Goal: Entertainment & Leisure: Browse casually

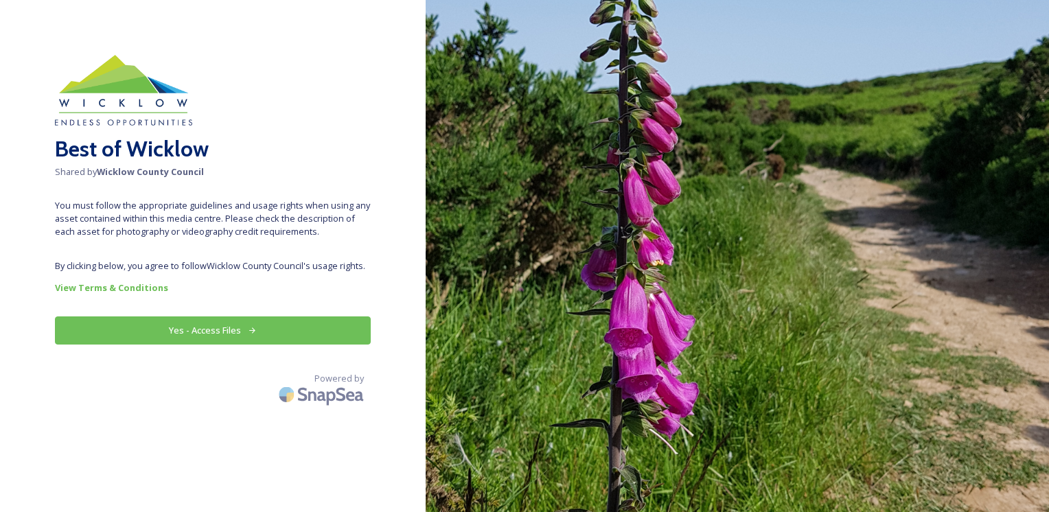
click at [250, 317] on button "Yes - Access Files" at bounding box center [213, 331] width 316 height 28
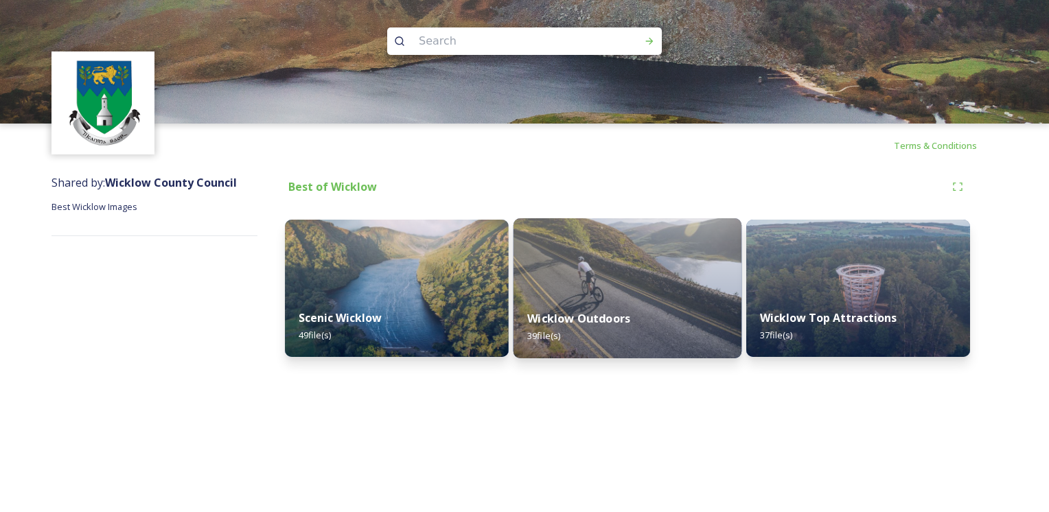
click at [527, 289] on img at bounding box center [628, 288] width 229 height 140
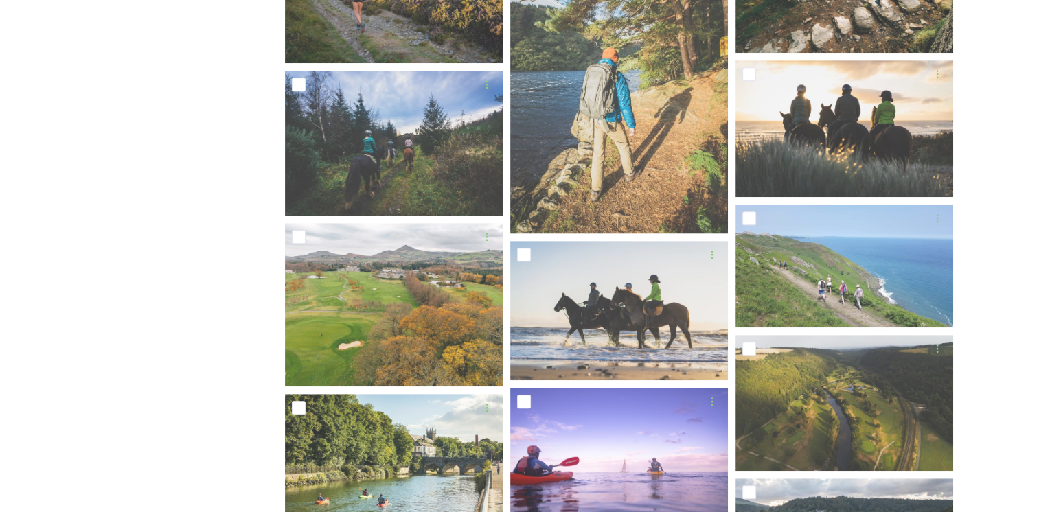
scroll to position [755, 0]
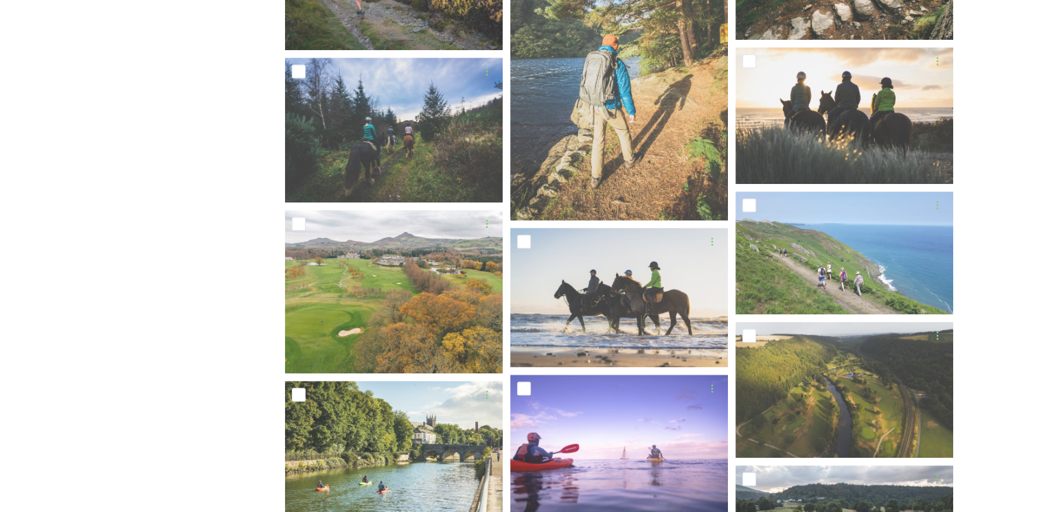
scroll to position [530, 0]
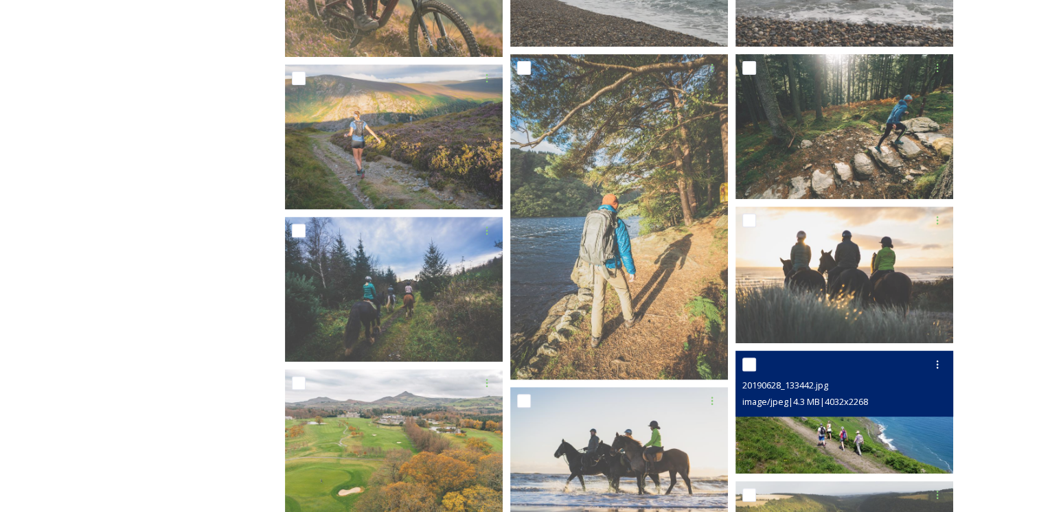
click at [876, 424] on img at bounding box center [844, 412] width 218 height 122
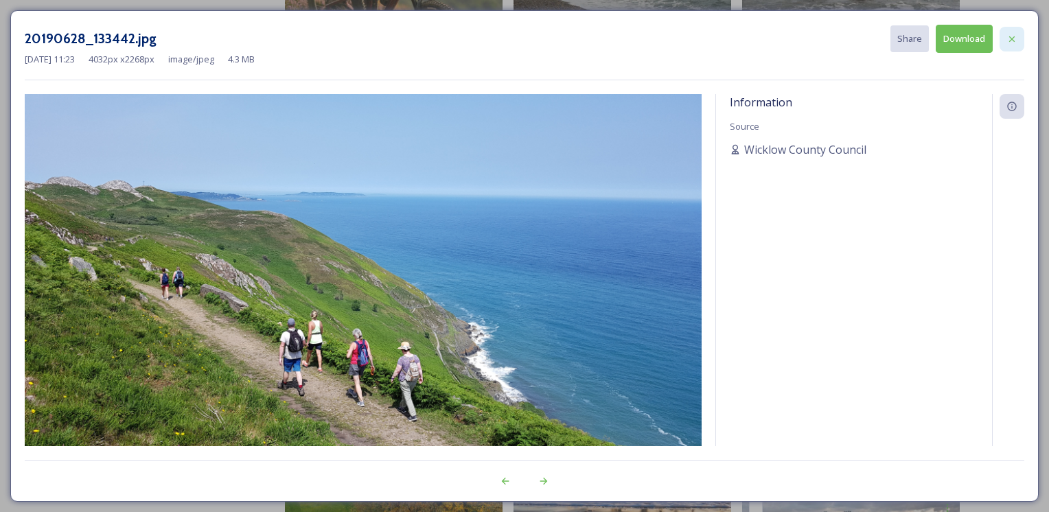
click at [1013, 40] on icon at bounding box center [1012, 39] width 11 height 11
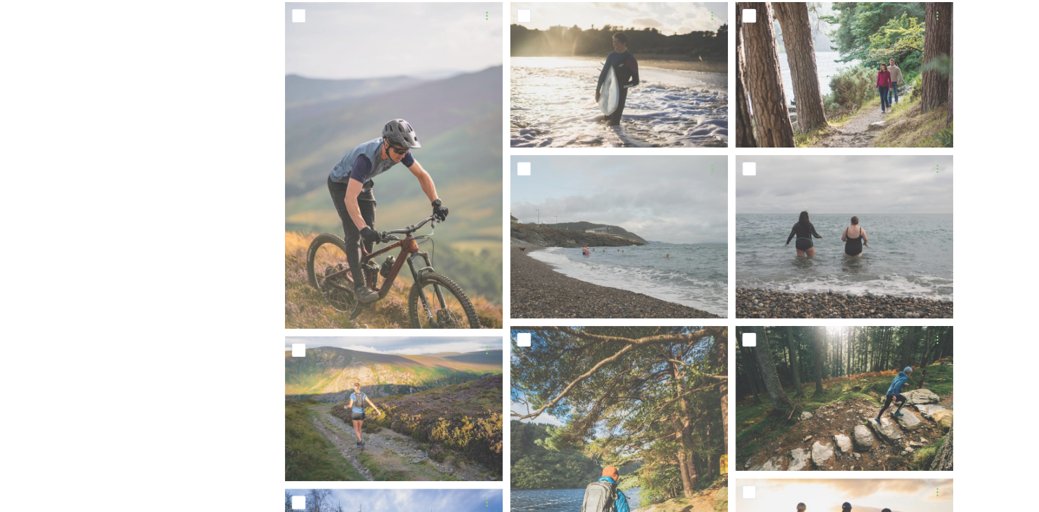
scroll to position [255, 0]
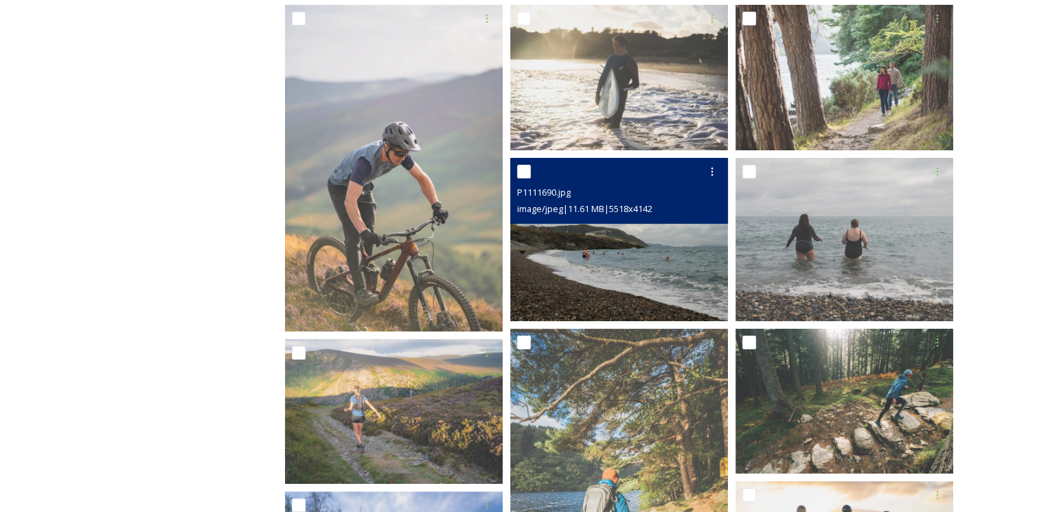
click at [707, 239] on img at bounding box center [619, 239] width 218 height 163
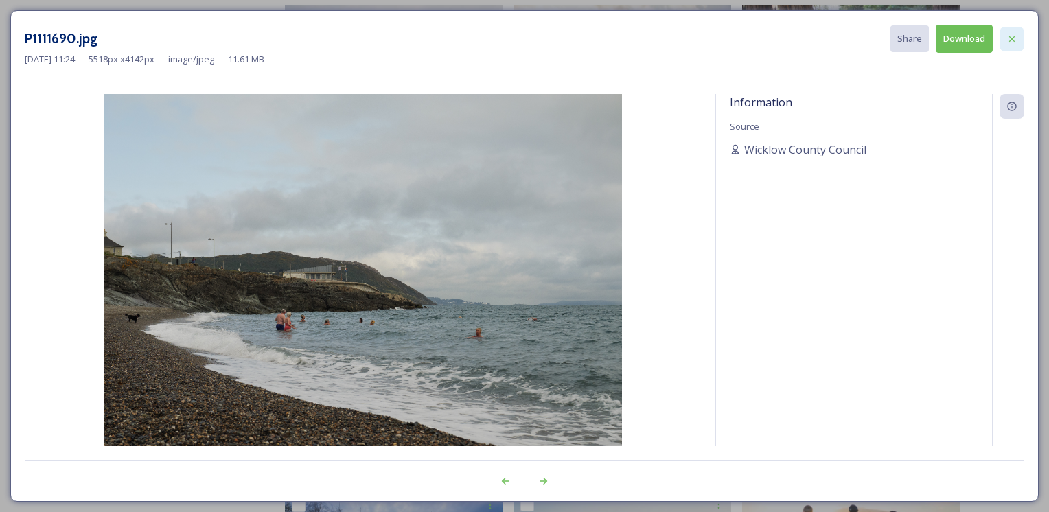
click at [1007, 42] on icon at bounding box center [1012, 39] width 11 height 11
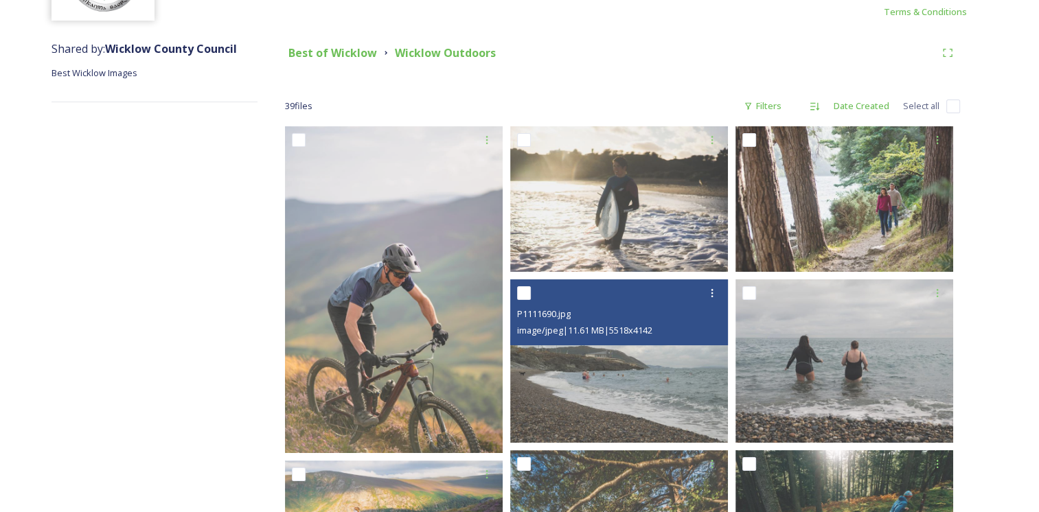
scroll to position [0, 0]
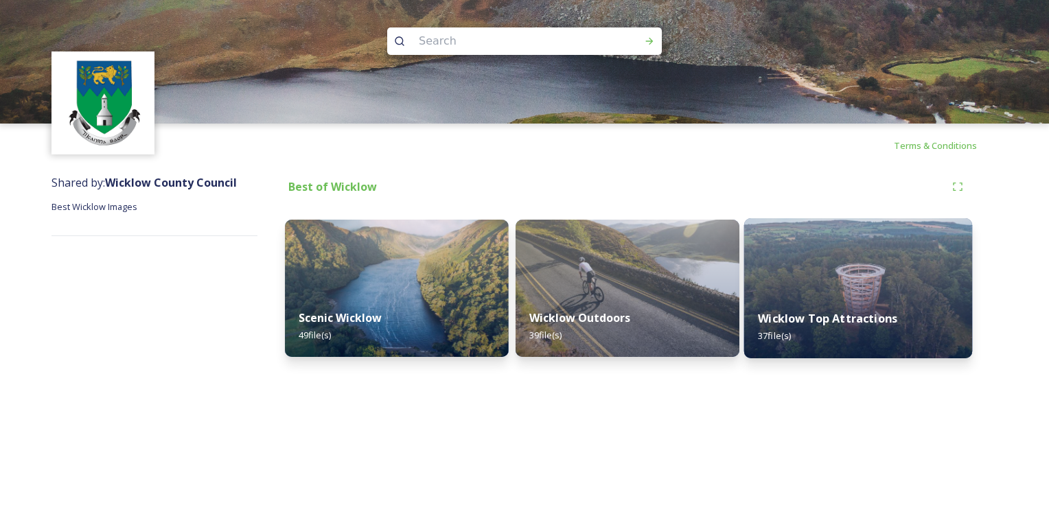
click at [764, 229] on img at bounding box center [858, 288] width 229 height 140
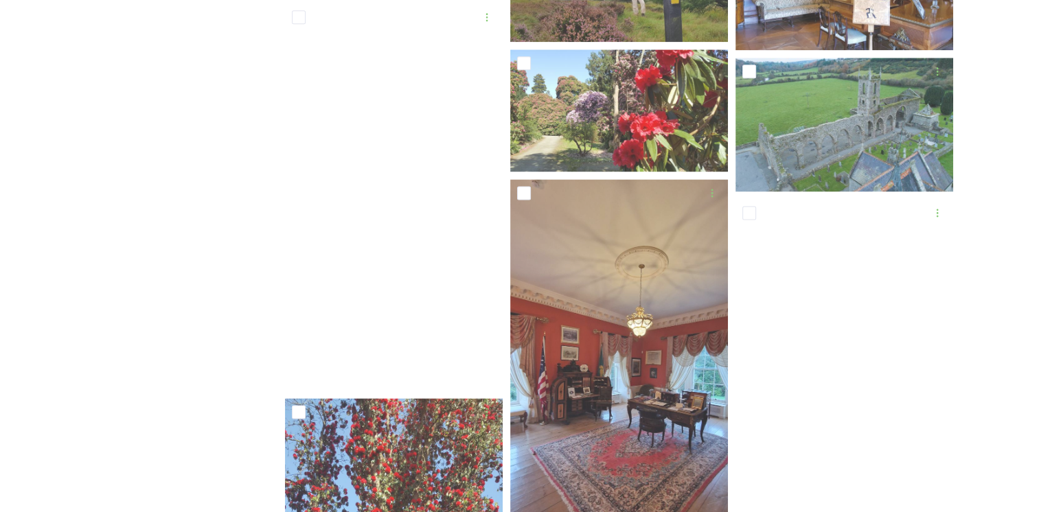
scroll to position [1923, 0]
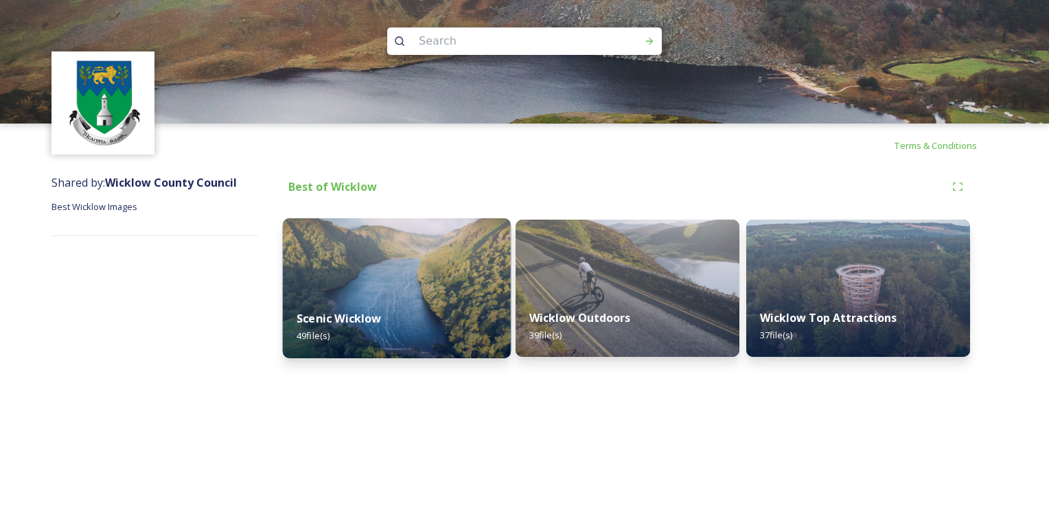
click at [385, 243] on img at bounding box center [397, 288] width 229 height 140
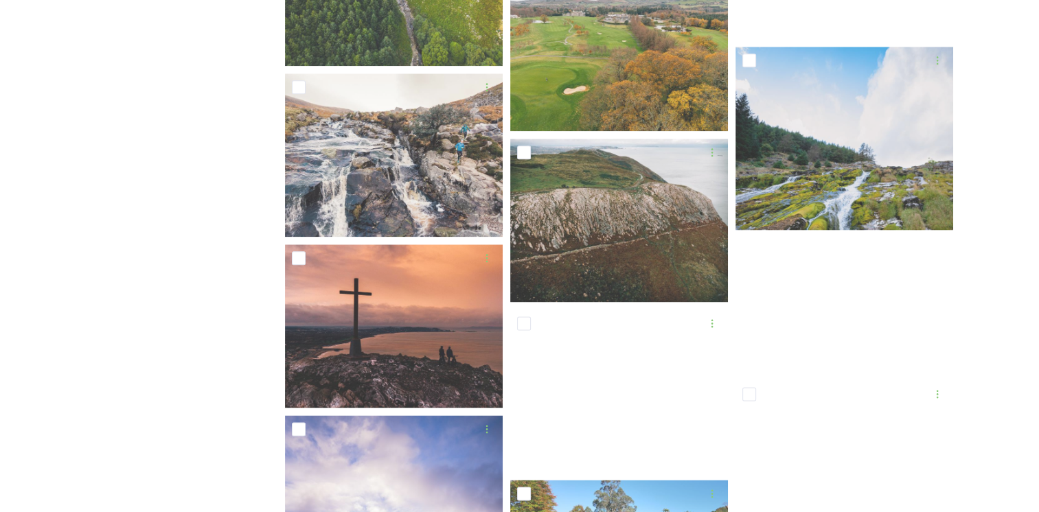
scroll to position [1717, 0]
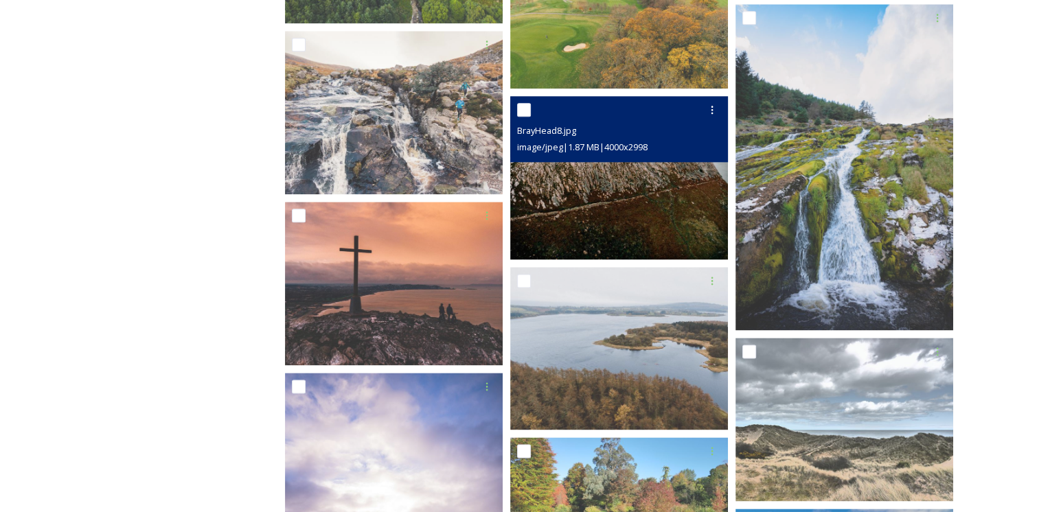
click at [641, 224] on img at bounding box center [619, 177] width 218 height 163
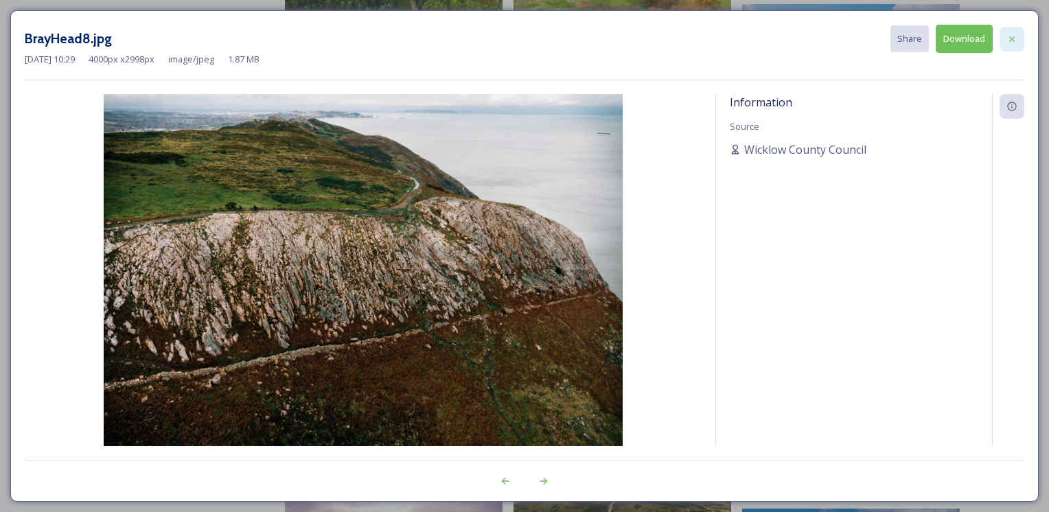
click at [1016, 38] on icon at bounding box center [1012, 39] width 11 height 11
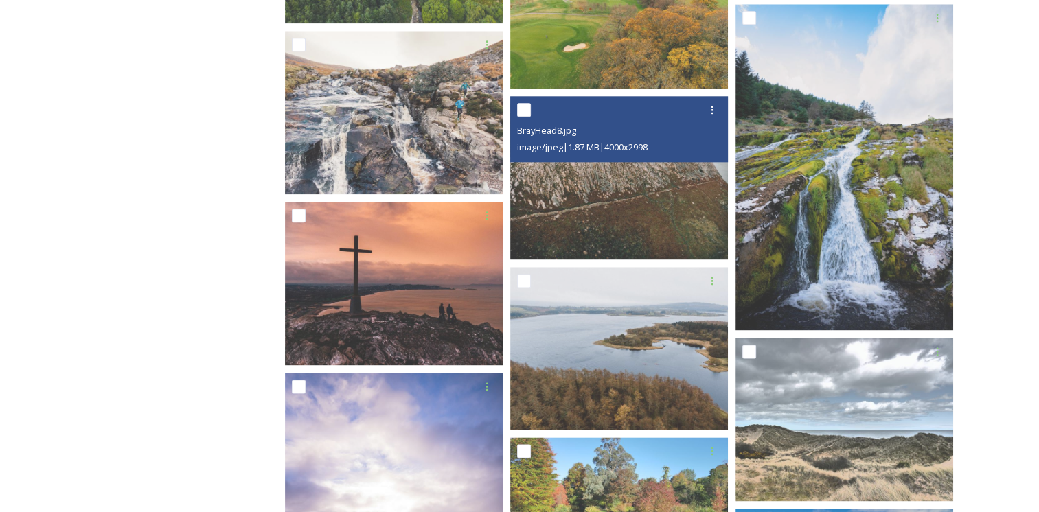
click at [1010, 247] on div "Shared by: Wicklow County Council Best Wicklow Images Best of Wicklow Scenic Wi…" at bounding box center [519, 369] width 1039 height 3836
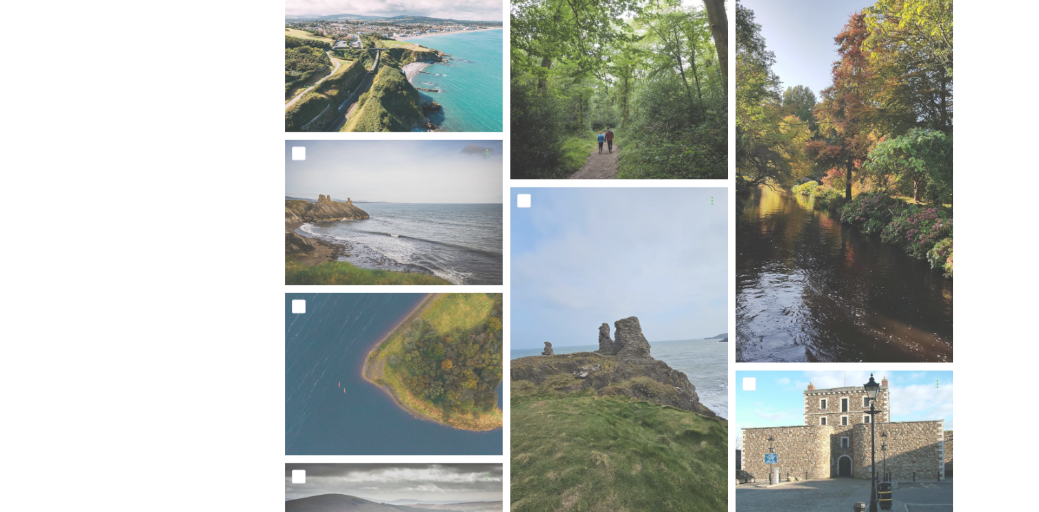
scroll to position [2815, 0]
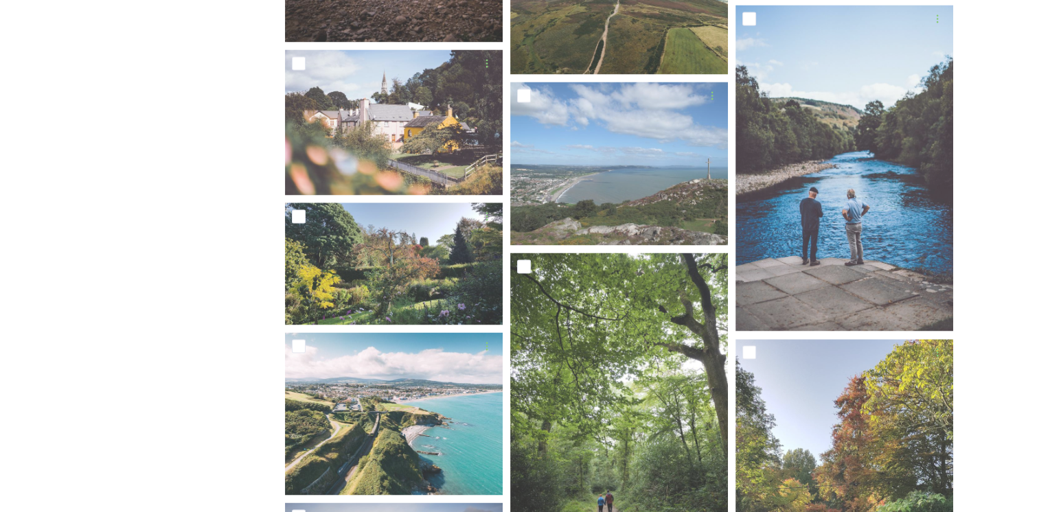
scroll to position [2323, 0]
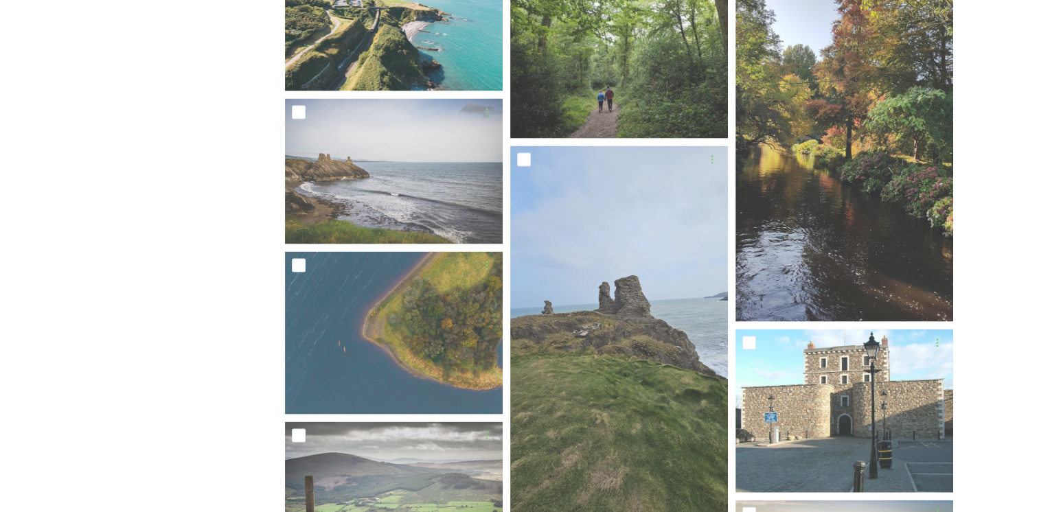
scroll to position [2872, 0]
